Goal: Transaction & Acquisition: Purchase product/service

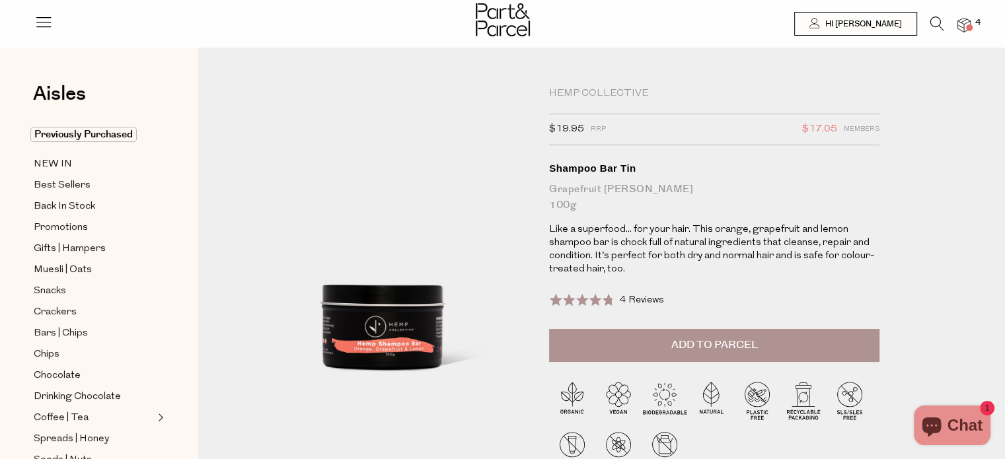
click at [966, 26] on span at bounding box center [969, 27] width 7 height 7
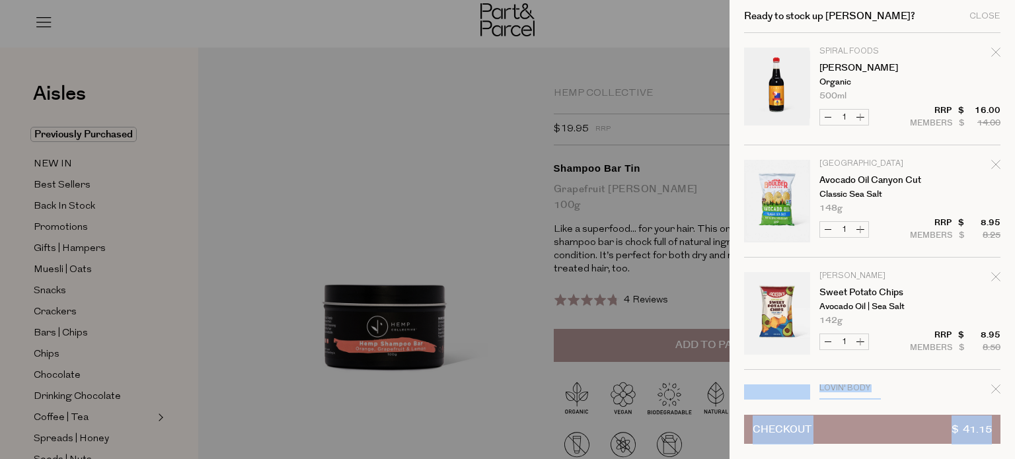
drag, startPoint x: 1014, startPoint y: 359, endPoint x: 1014, endPoint y: 423, distance: 63.4
click at [1004, 423] on div "Ready to stock up [PERSON_NAME]? Close Image Product Total Qty Spiral Foods Tam…" at bounding box center [871, 229] width 285 height 459
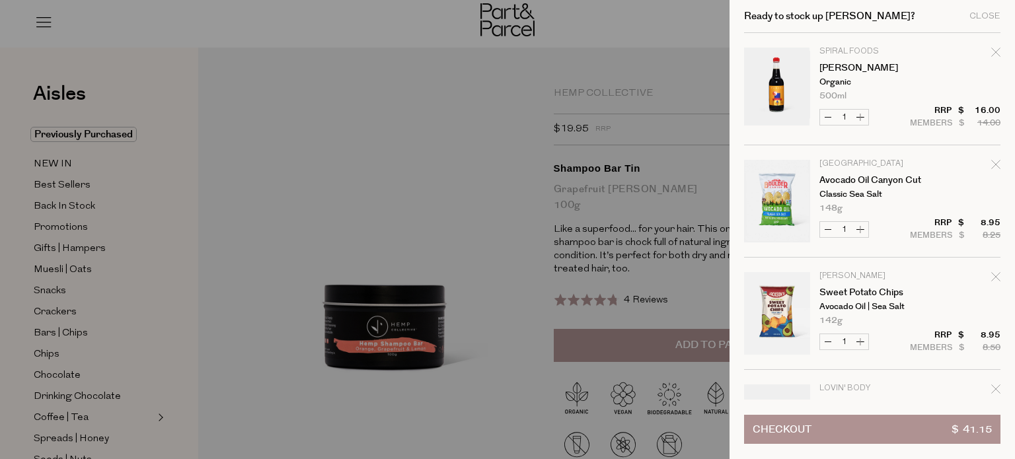
click at [970, 36] on tbody "Spiral Foods Tamari Organic 500ml Only 15 Available Decrease Tamari 1 Increase …" at bounding box center [872, 257] width 256 height 449
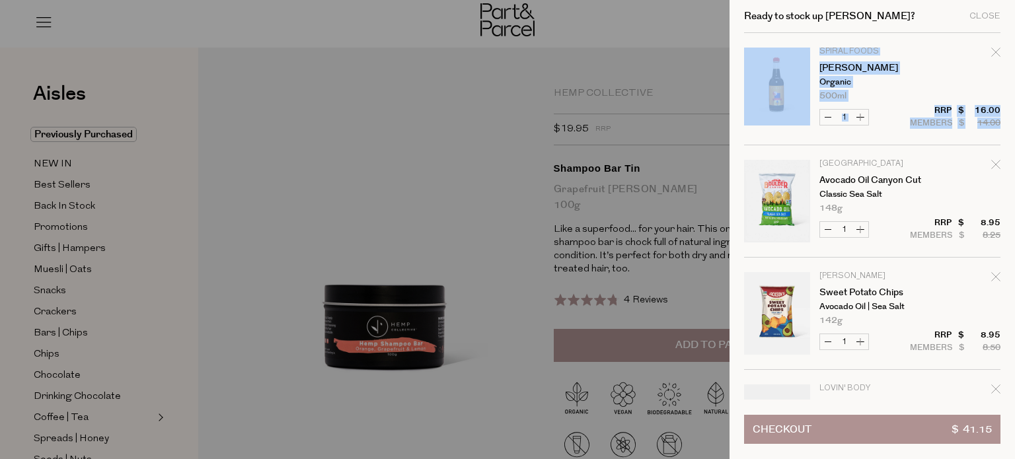
drag, startPoint x: 1013, startPoint y: 28, endPoint x: 1013, endPoint y: 127, distance: 98.4
click at [1004, 127] on div "Ready to stock up [PERSON_NAME]? Close Image Product Total Qty Spiral Foods Tam…" at bounding box center [871, 229] width 285 height 459
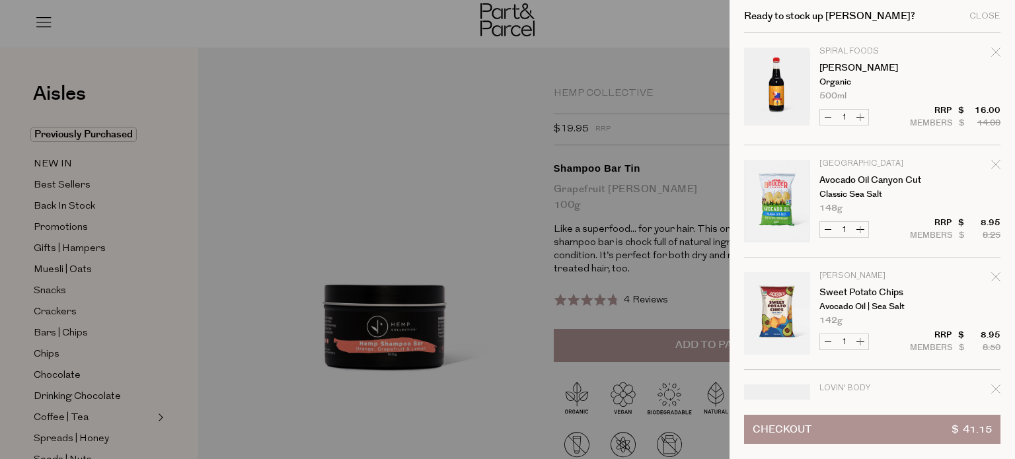
click at [869, 277] on p "[PERSON_NAME]" at bounding box center [870, 276] width 102 height 8
click at [893, 78] on p "Organic" at bounding box center [870, 82] width 102 height 9
drag, startPoint x: 1009, startPoint y: 79, endPoint x: 1014, endPoint y: 131, distance: 53.0
click at [1004, 131] on div "Ready to stock up [PERSON_NAME]? Close Image Product Total Qty Spiral Foods Tam…" at bounding box center [871, 229] width 285 height 459
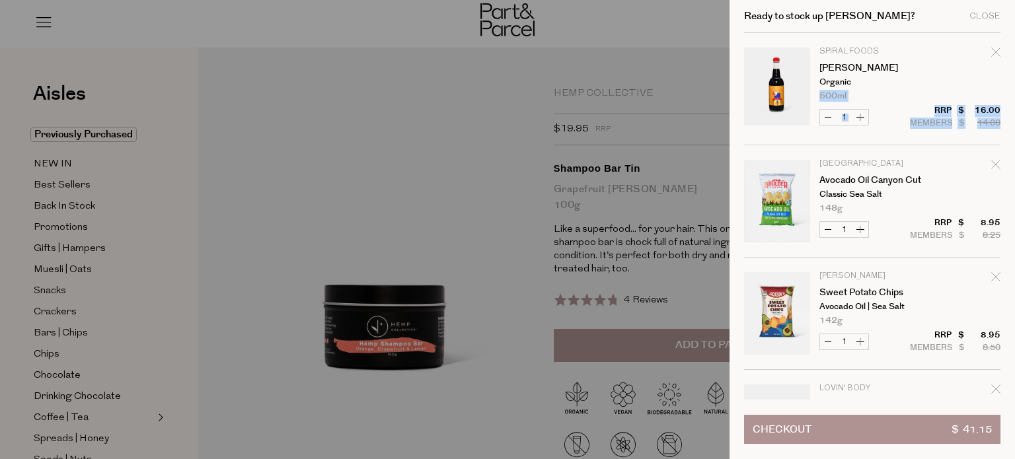
click at [779, 435] on span "Checkout" at bounding box center [781, 429] width 59 height 28
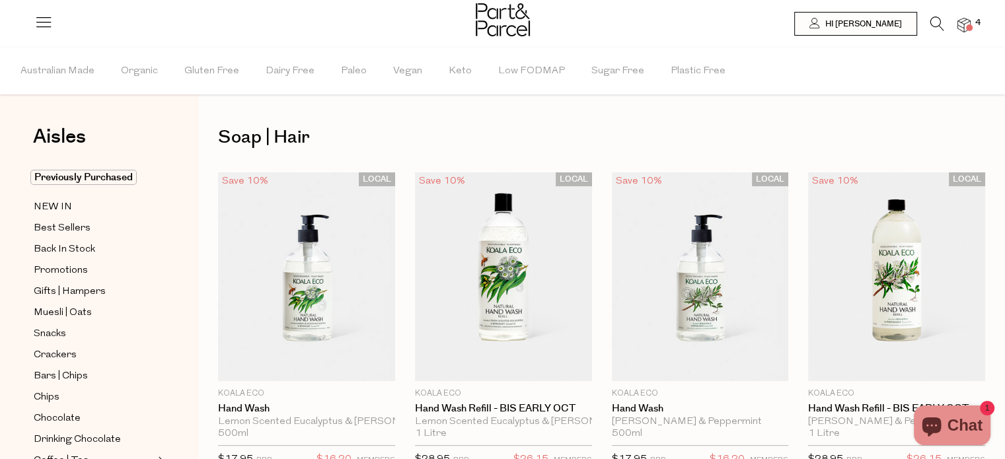
drag, startPoint x: 1011, startPoint y: 147, endPoint x: 1013, endPoint y: 15, distance: 132.1
click at [500, 11] on img at bounding box center [503, 19] width 54 height 33
